Goal: Task Accomplishment & Management: Complete application form

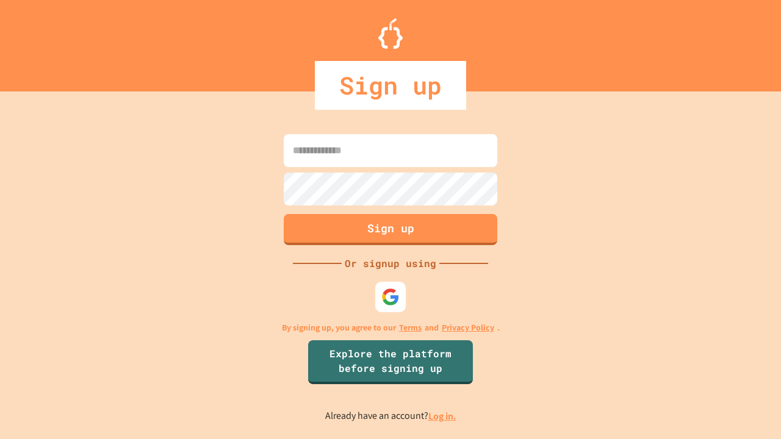
click at [443, 416] on link "Log in." at bounding box center [442, 416] width 28 height 13
